Goal: Task Accomplishment & Management: Complete application form

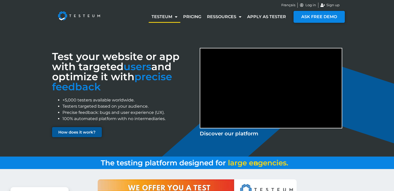
click at [81, 132] on span "How does it work?" at bounding box center [76, 132] width 37 height 4
click at [259, 19] on link "Apply as tester" at bounding box center [266, 17] width 45 height 12
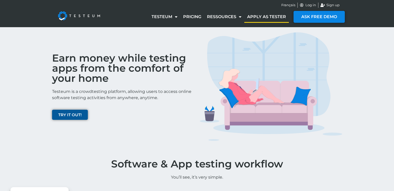
click at [66, 117] on link "TRY IT OUT!" at bounding box center [70, 115] width 36 height 10
